Goal: Transaction & Acquisition: Purchase product/service

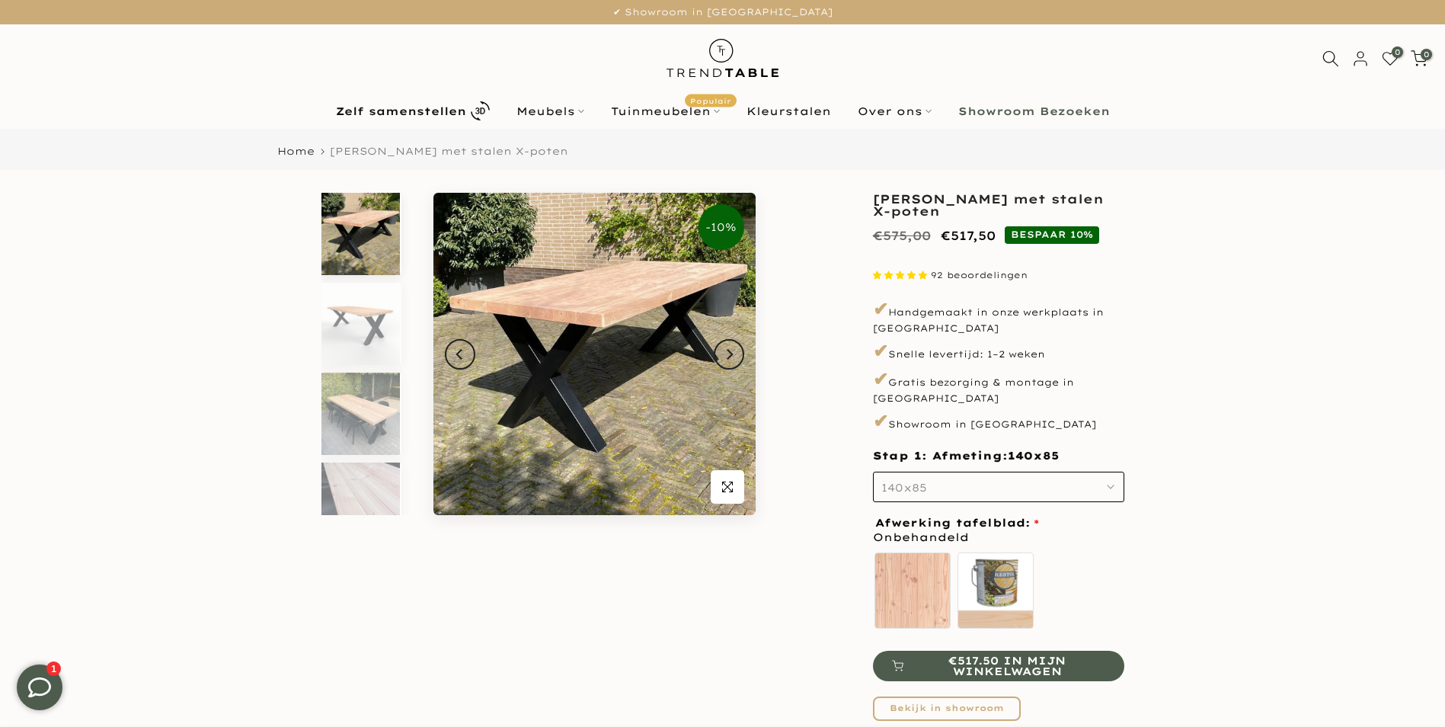
click at [266, 139] on div "Home [PERSON_NAME] met stalen X-poten" at bounding box center [722, 149] width 1445 height 41
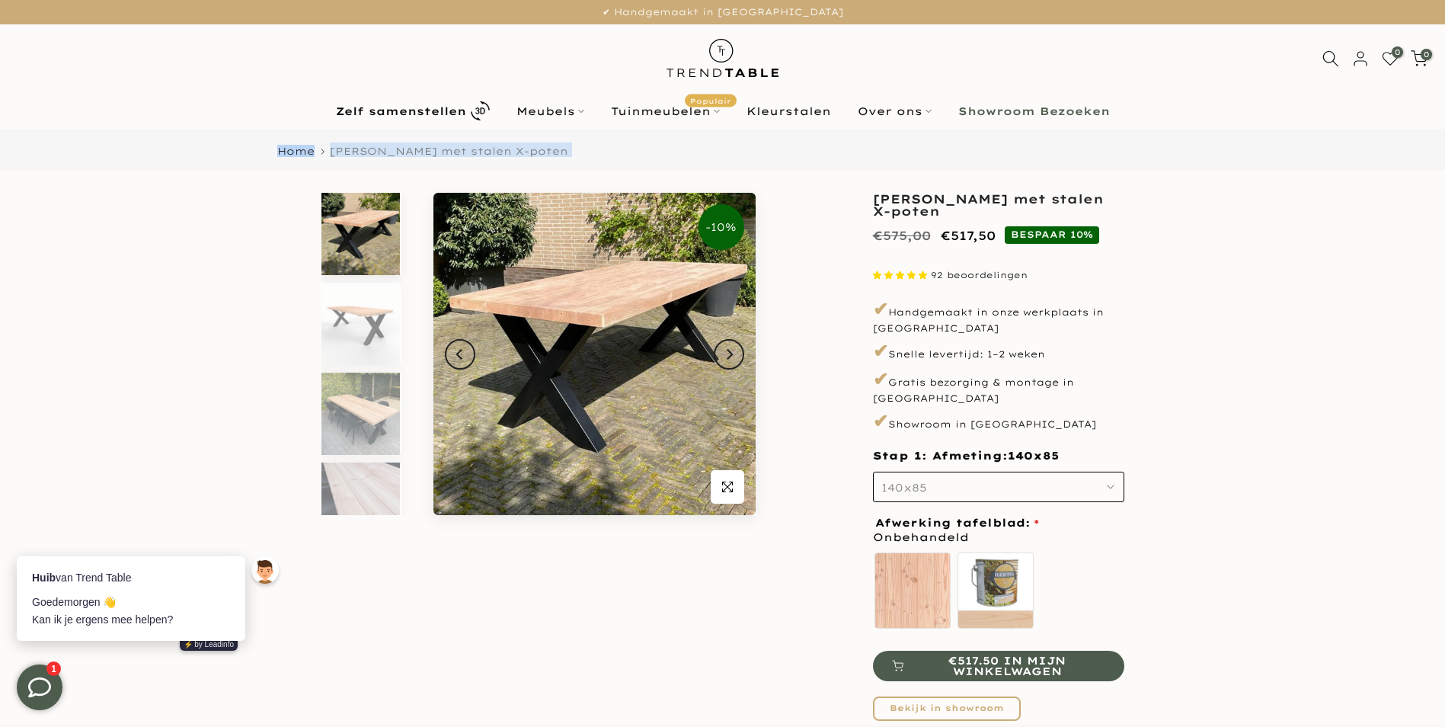
drag, startPoint x: 263, startPoint y: 135, endPoint x: 786, endPoint y: 567, distance: 678.6
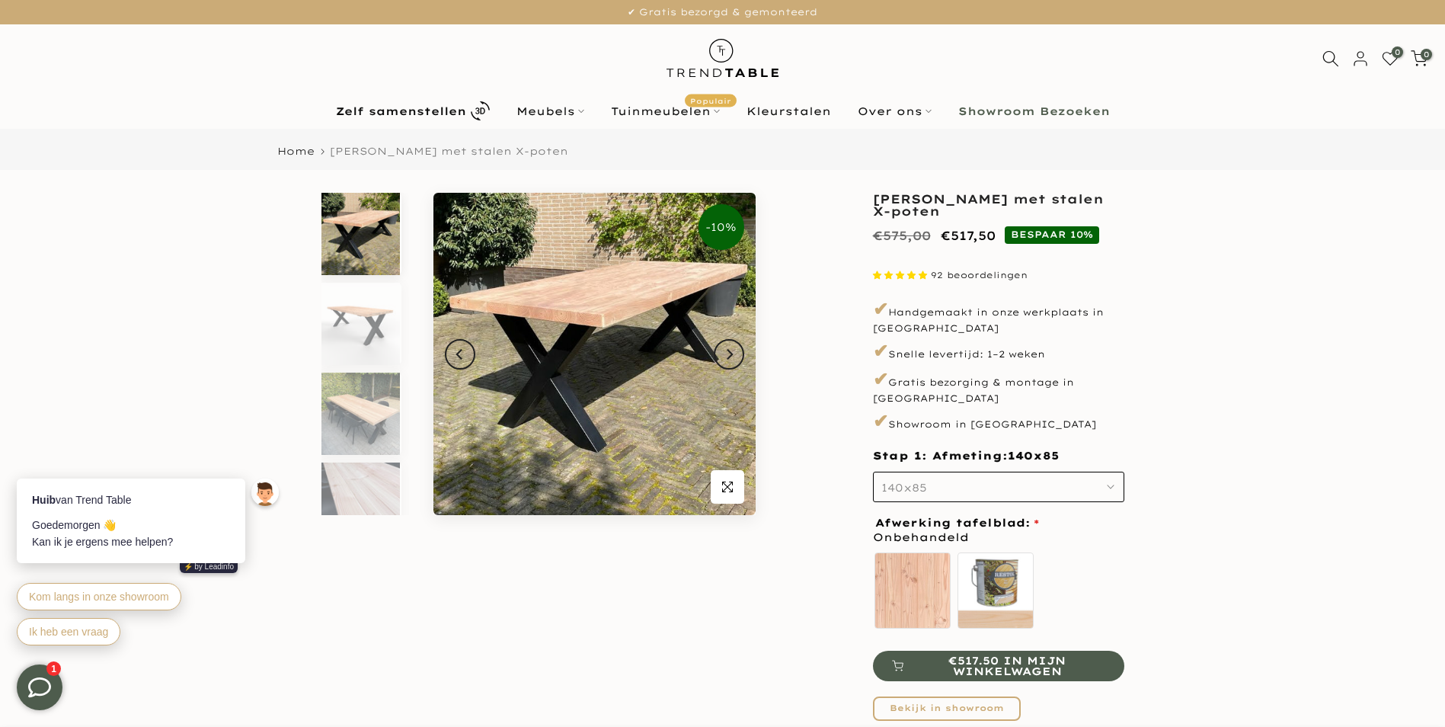
click at [717, 616] on div "-10% Uitverkocht Klik om te vergroten" at bounding box center [538, 507] width 457 height 629
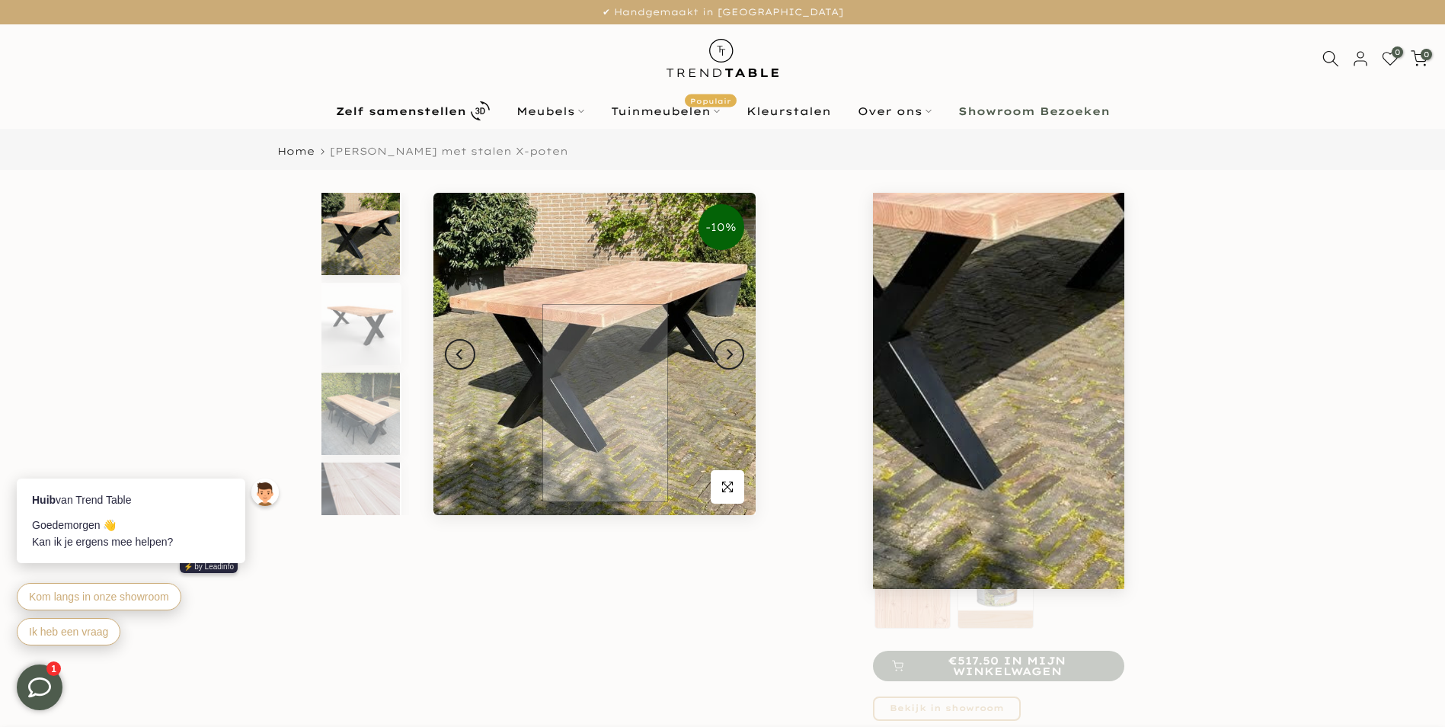
click at [605, 403] on img at bounding box center [594, 354] width 322 height 322
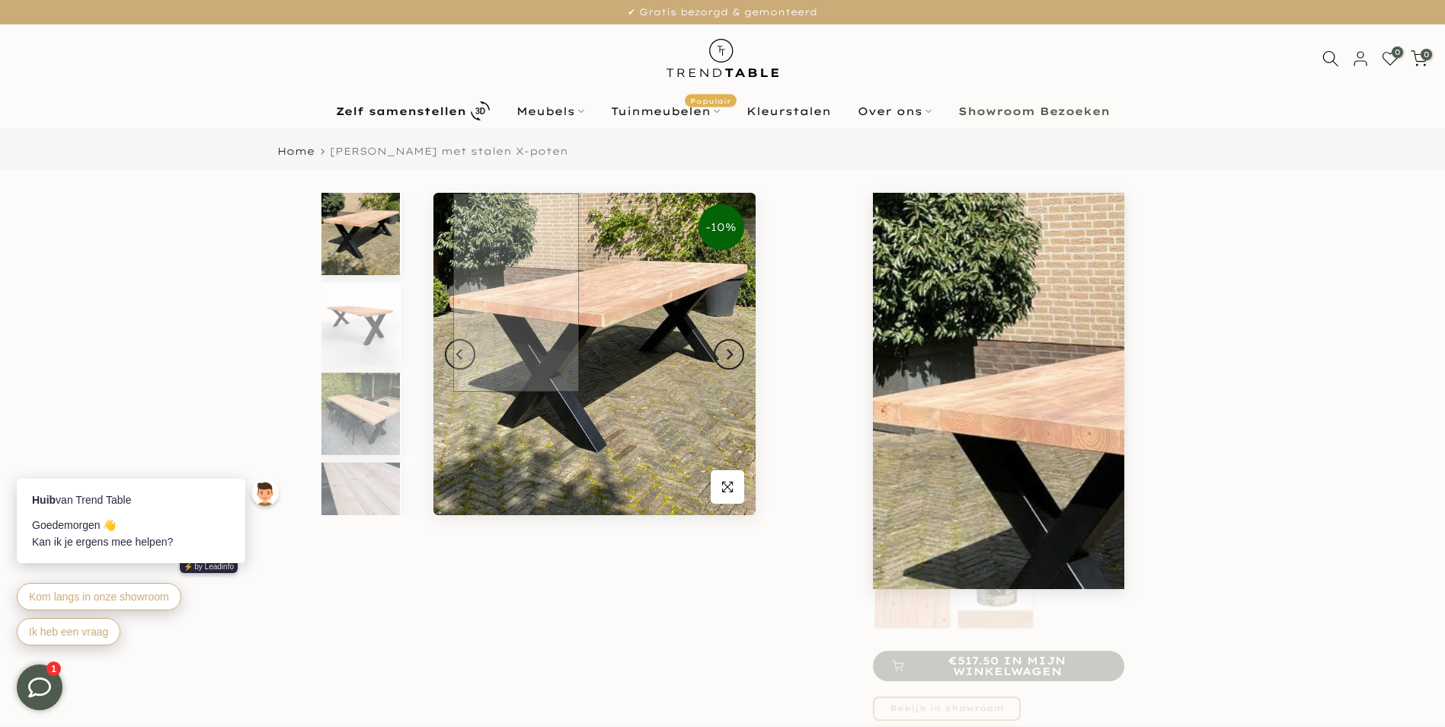
click at [516, 293] on img at bounding box center [594, 354] width 322 height 322
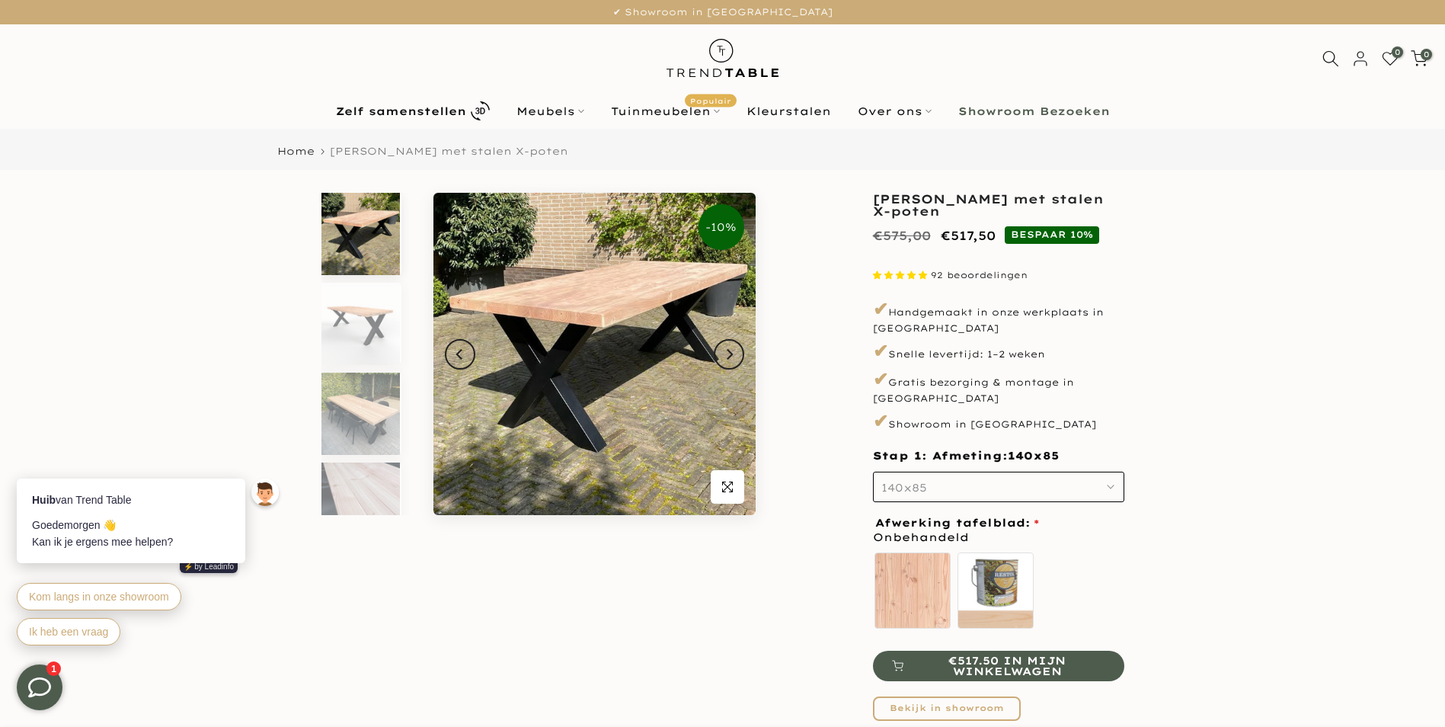
click at [336, 223] on img at bounding box center [360, 234] width 78 height 82
click at [352, 401] on img at bounding box center [360, 414] width 78 height 82
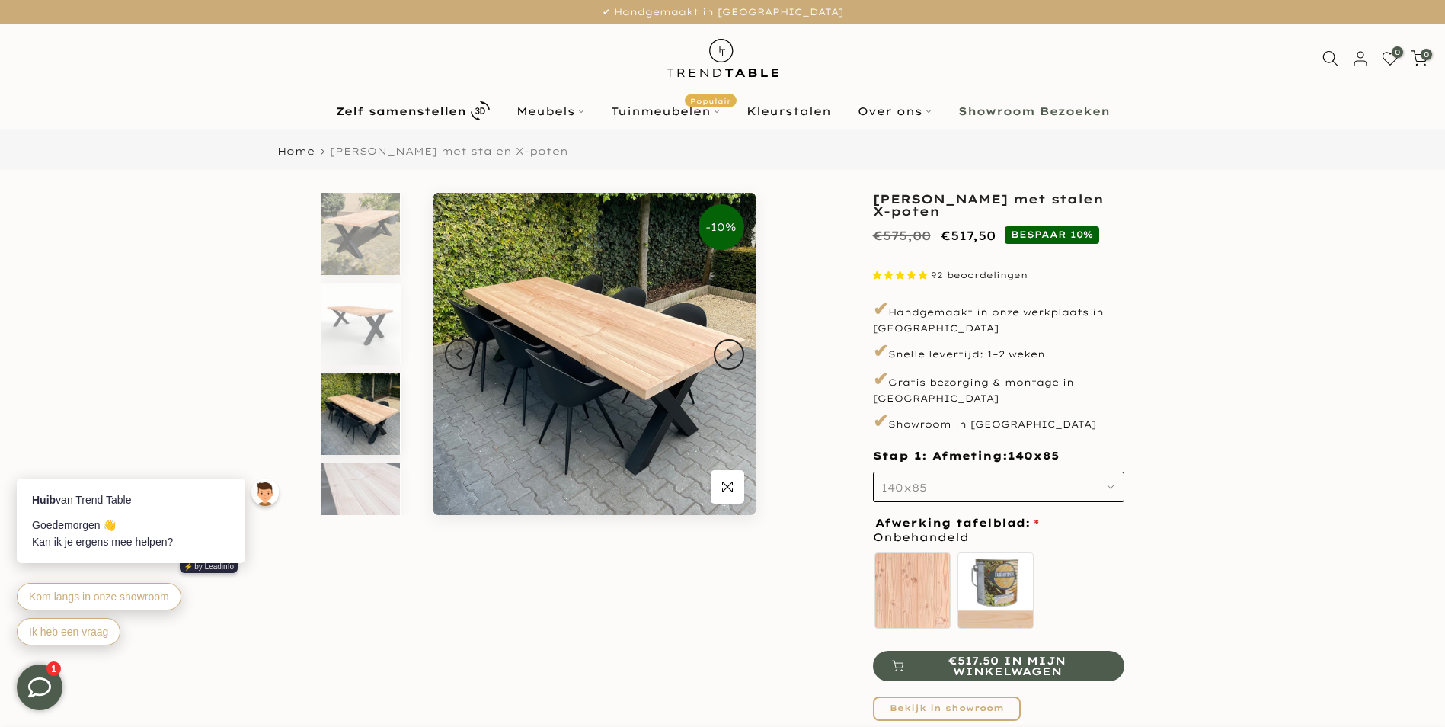
scroll to position [30, 0]
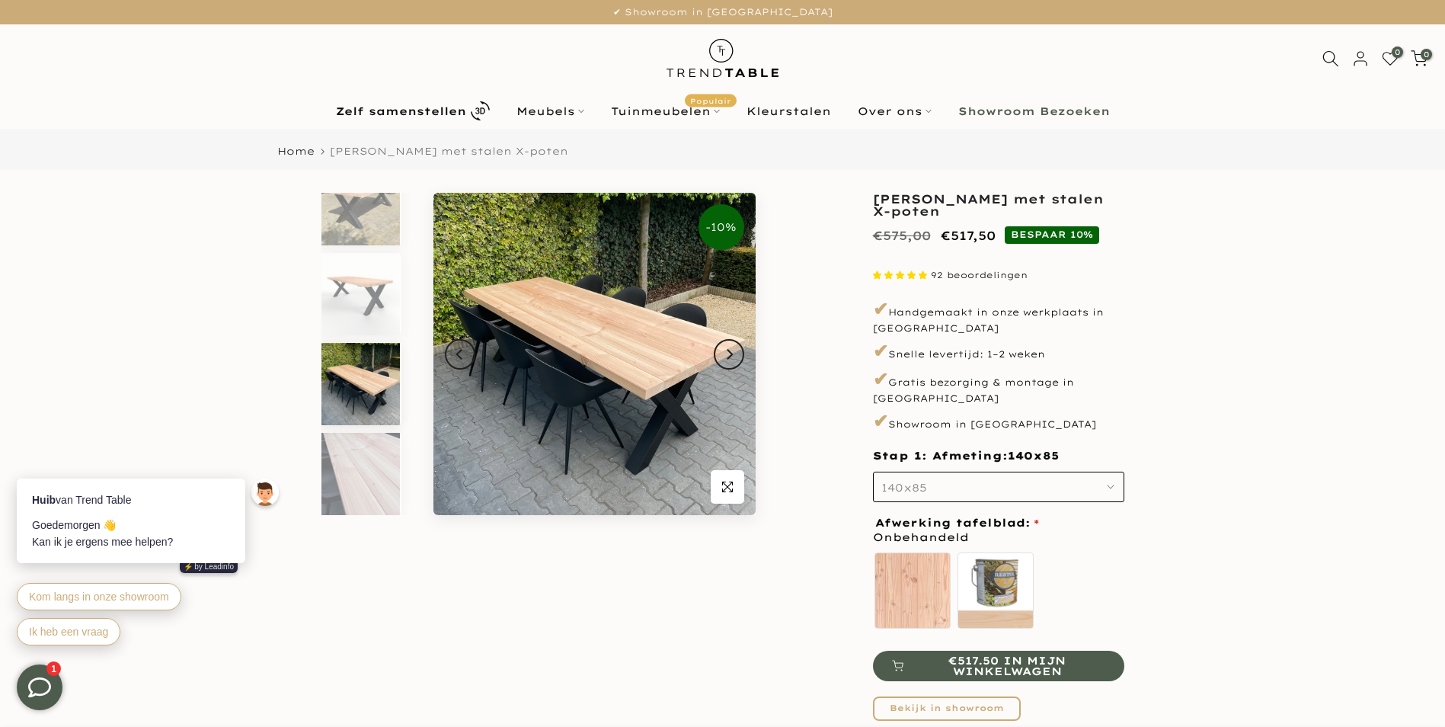
click at [728, 526] on div "-10% Uitverkocht Klik om te vergroten" at bounding box center [538, 507] width 457 height 629
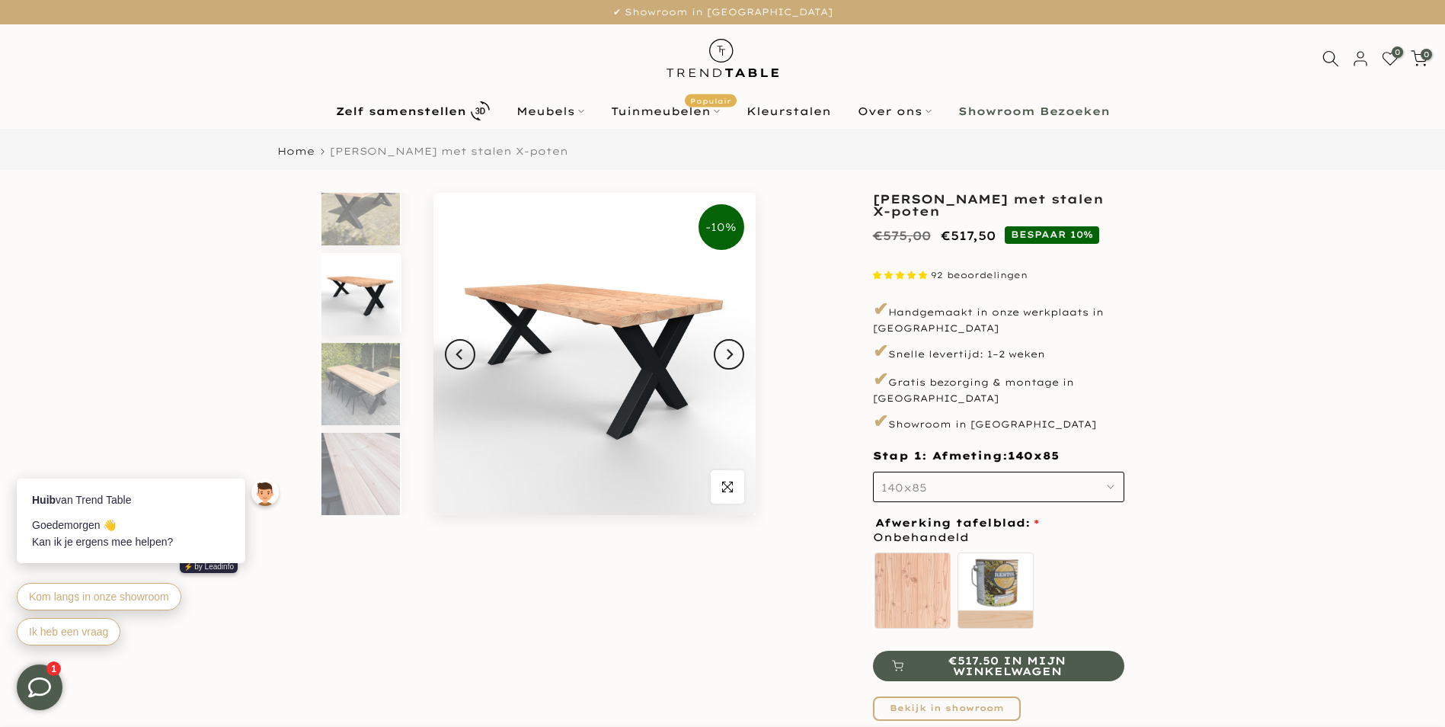
scroll to position [14, 0]
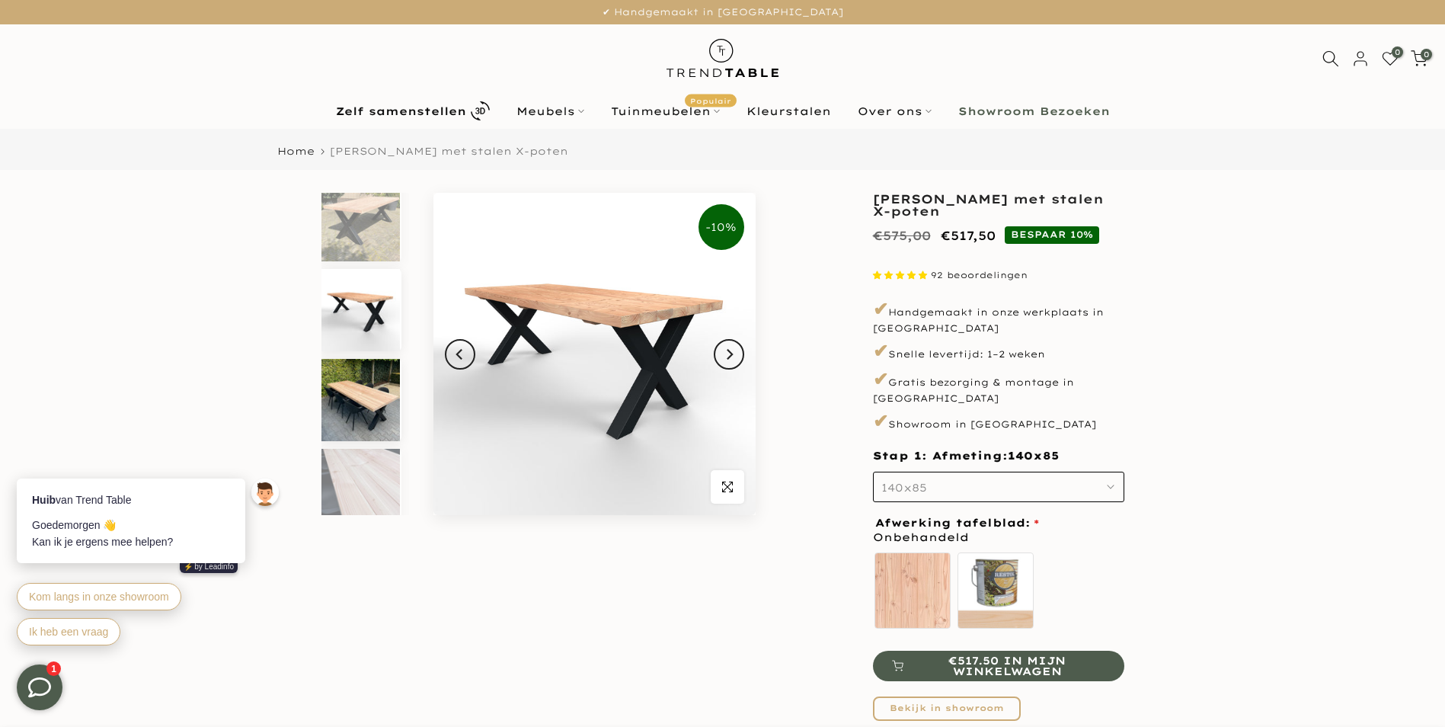
click at [356, 391] on img at bounding box center [360, 400] width 78 height 82
